Goal: Information Seeking & Learning: Learn about a topic

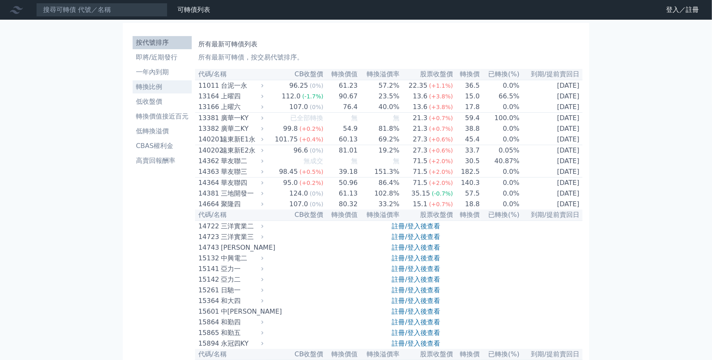
click at [133, 92] on li "轉換比例" at bounding box center [162, 87] width 59 height 10
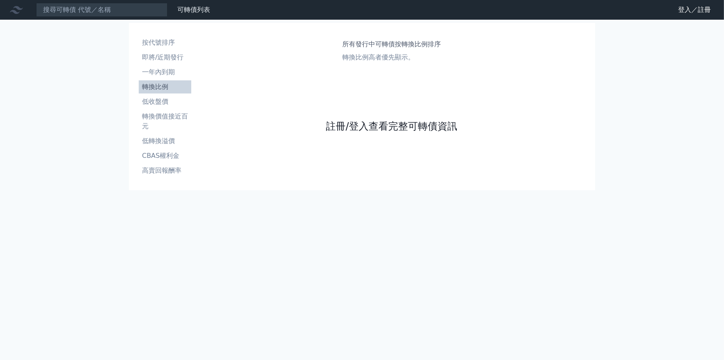
click at [357, 133] on link "註冊/登入查看完整可轉債資訊" at bounding box center [391, 126] width 131 height 13
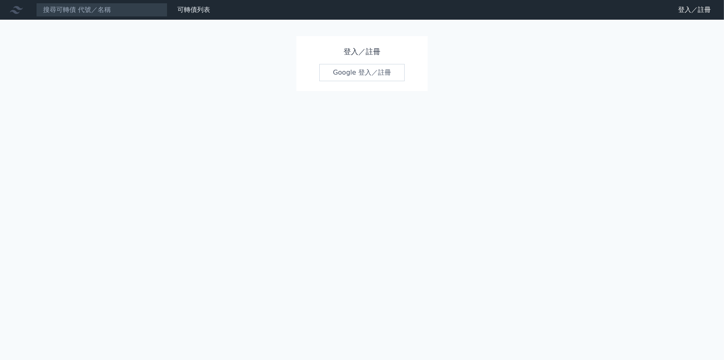
click at [365, 91] on div "登入／註冊 Google 登入／註冊" at bounding box center [361, 63] width 131 height 55
click at [366, 81] on link "Google 登入／註冊" at bounding box center [361, 72] width 85 height 17
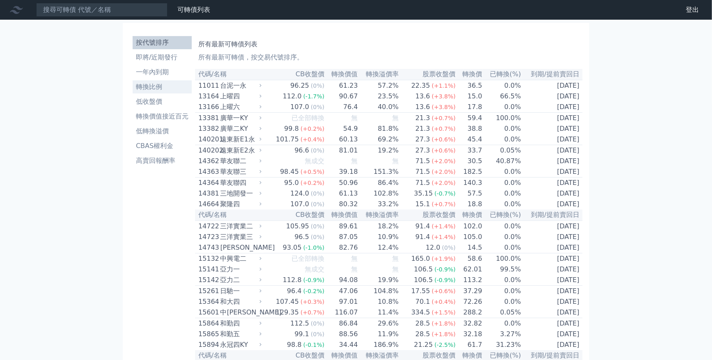
click at [133, 92] on li "轉換比例" at bounding box center [162, 87] width 59 height 10
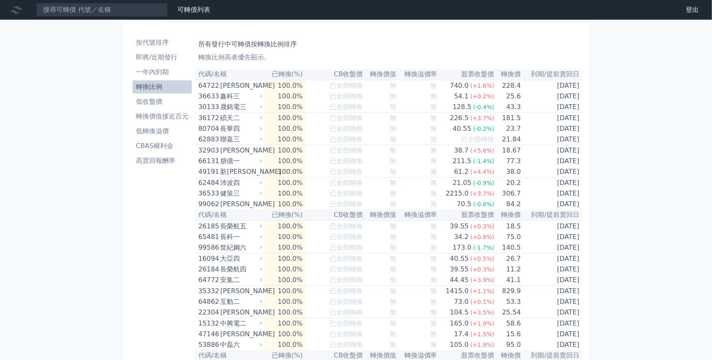
click at [195, 80] on th "代碼/名稱" at bounding box center [229, 74] width 69 height 11
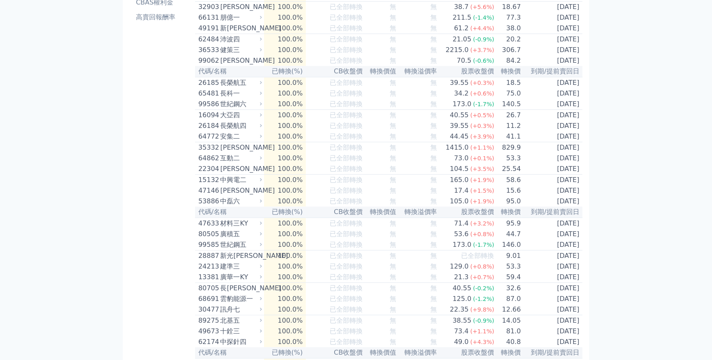
scroll to position [164, 0]
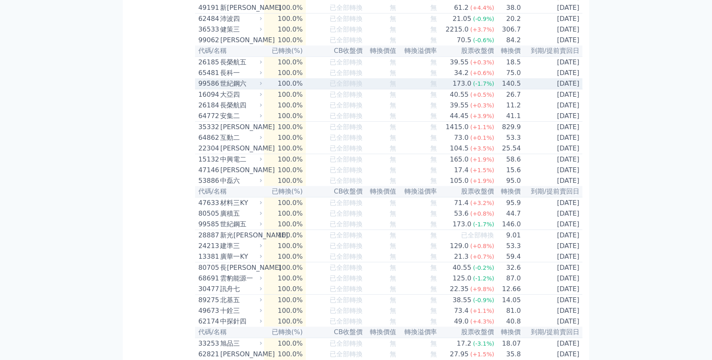
click at [258, 86] on icon at bounding box center [260, 83] width 5 height 5
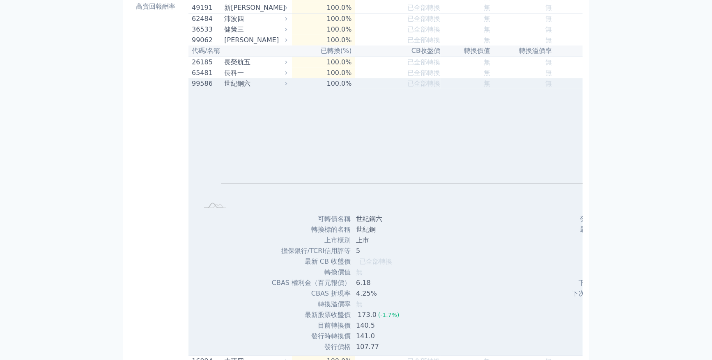
click at [283, 87] on icon at bounding box center [286, 84] width 6 height 6
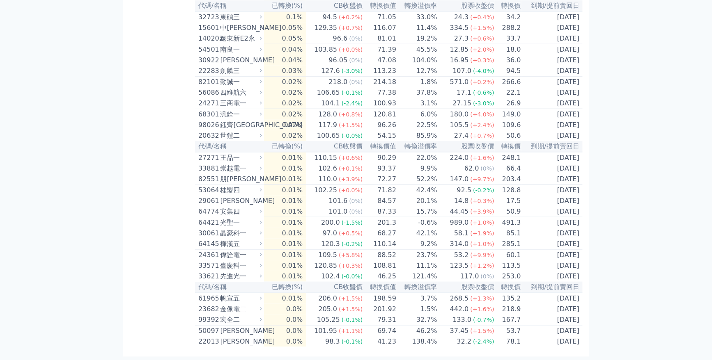
scroll to position [3478, 0]
